Goal: Find specific page/section: Find specific page/section

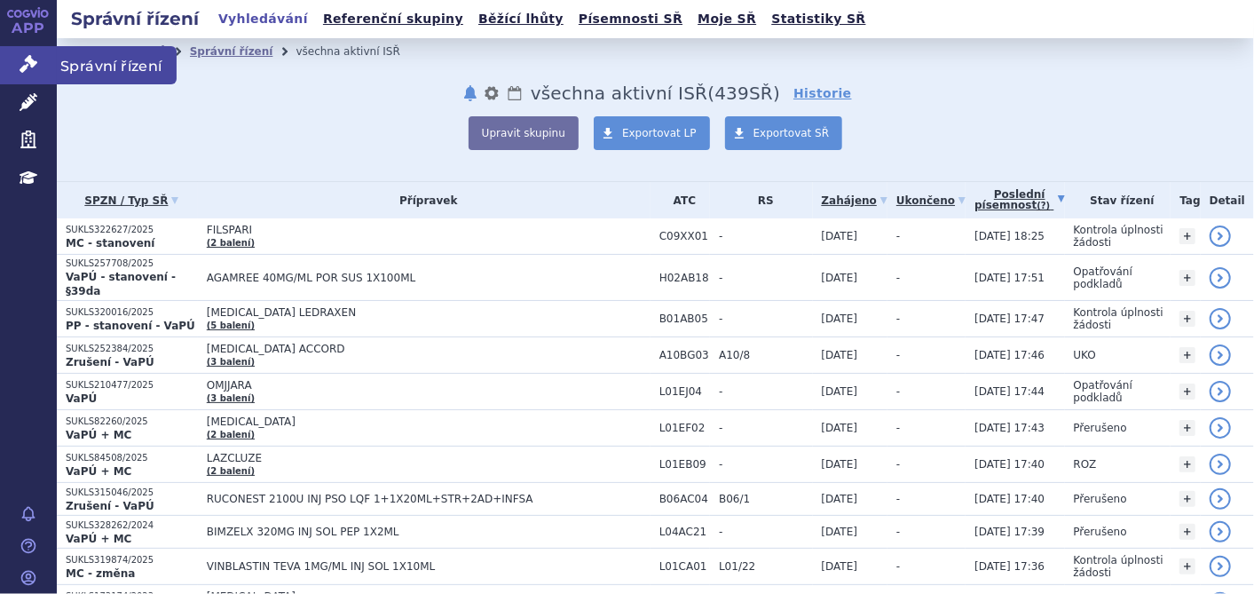
click at [18, 60] on link "Správní řízení" at bounding box center [28, 64] width 57 height 37
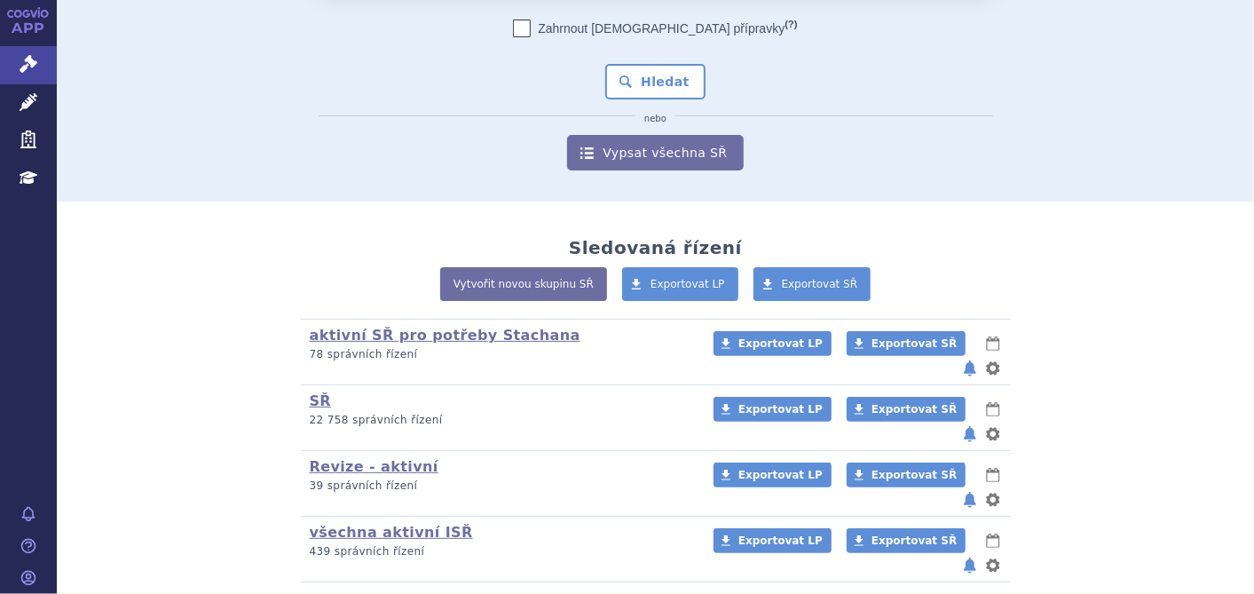
scroll to position [182, 0]
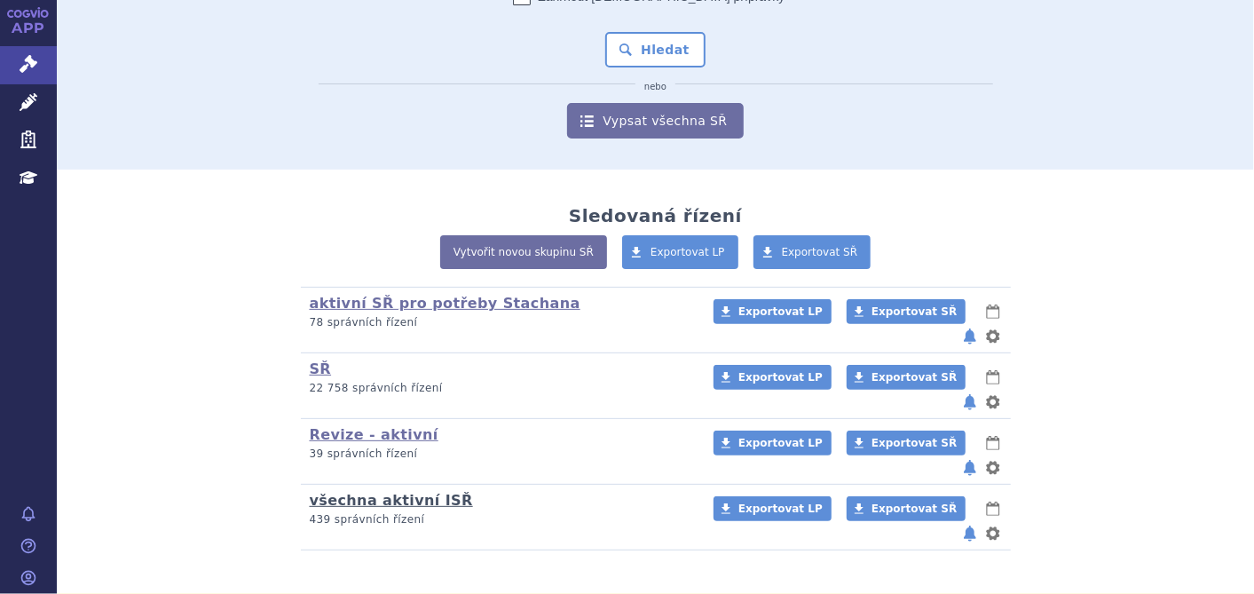
click at [394, 491] on link "všechna aktivní ISŘ" at bounding box center [391, 499] width 163 height 17
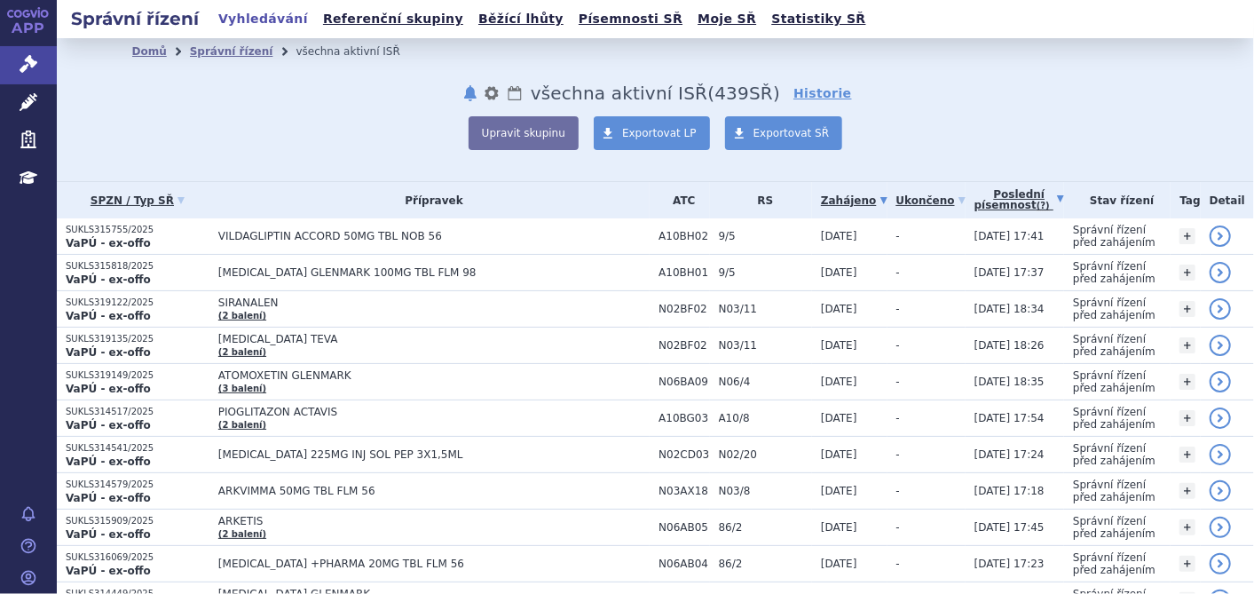
click at [974, 197] on link "Poslední písemnost (?)" at bounding box center [1019, 200] width 90 height 36
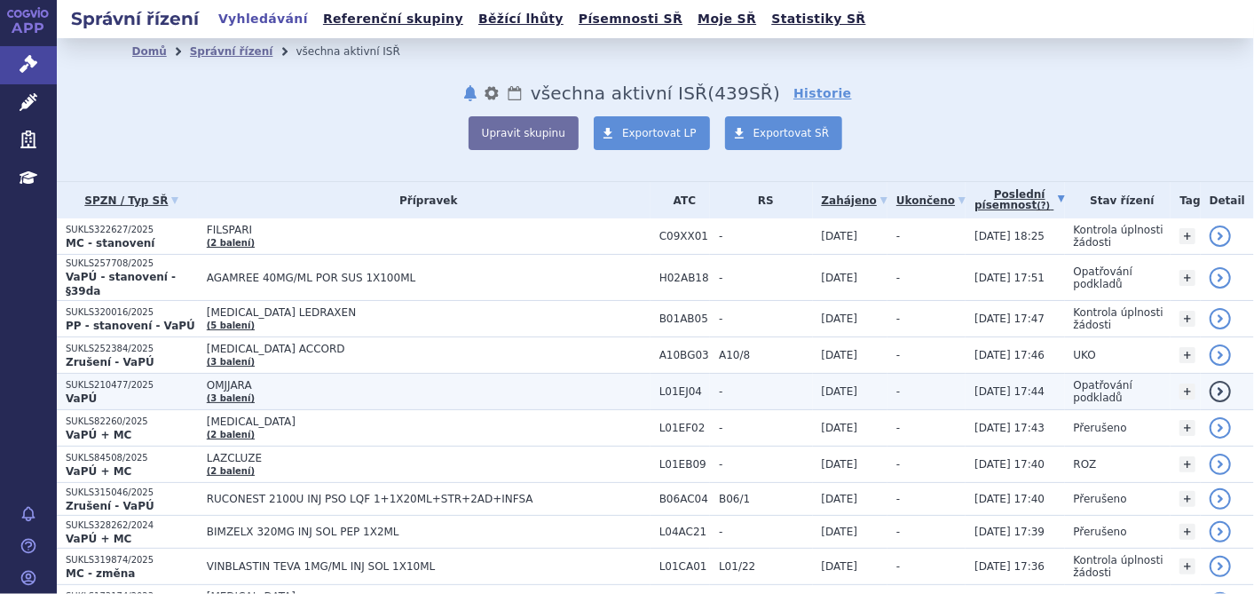
click at [247, 373] on td "OMJJARA (3 balení)" at bounding box center [424, 391] width 452 height 36
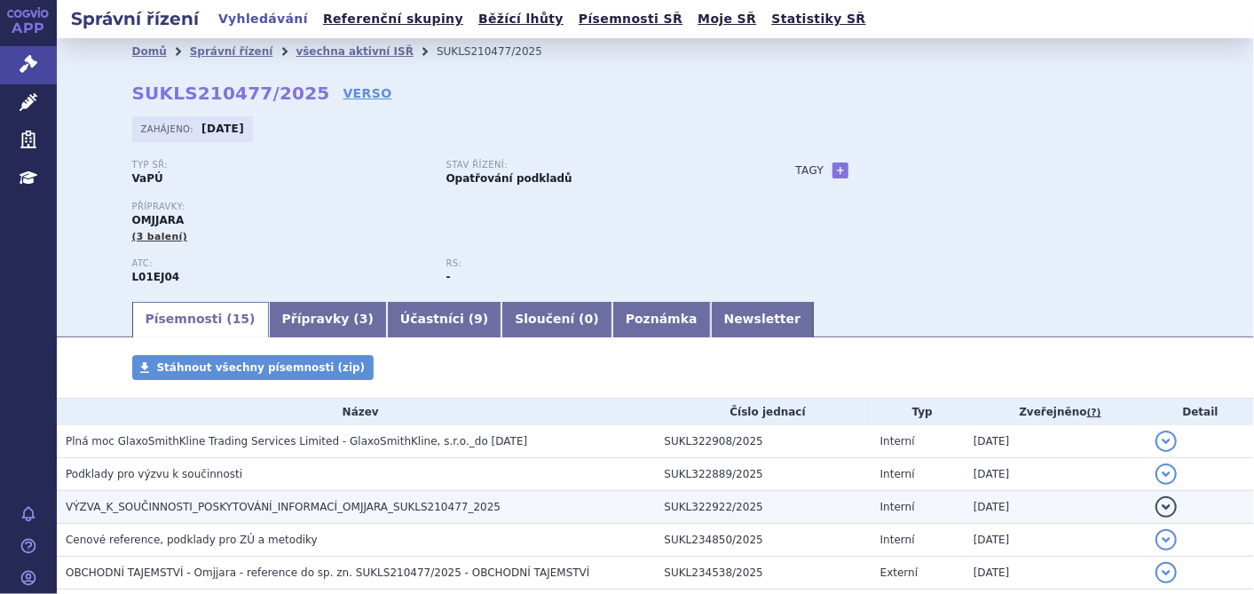
click at [306, 509] on span "VÝZVA_K_SOUČINNOSTI_POSKYTOVÁNÍ_INFORMACÍ_OMJJARA_SUKLS210477_2025" at bounding box center [283, 506] width 435 height 12
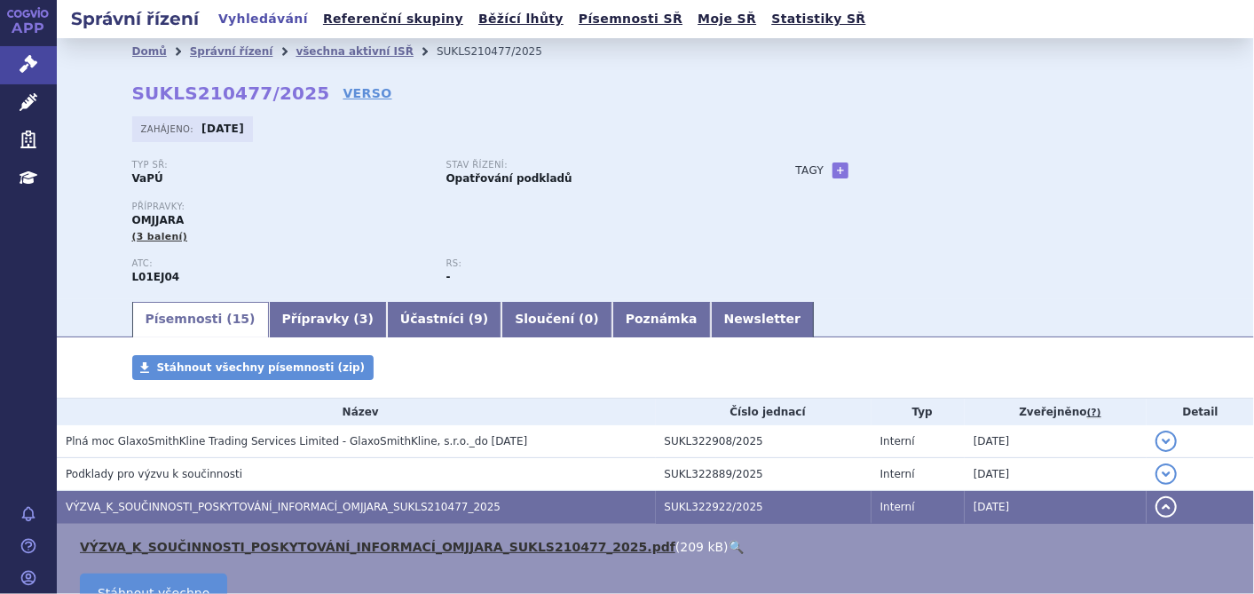
click at [326, 543] on link "VÝZVA_K_SOUČINNOSTI_POSKYTOVÁNÍ_INFORMACÍ_OMJJARA_SUKLS210477_2025.pdf" at bounding box center [377, 546] width 595 height 14
